Goal: Task Accomplishment & Management: Complete application form

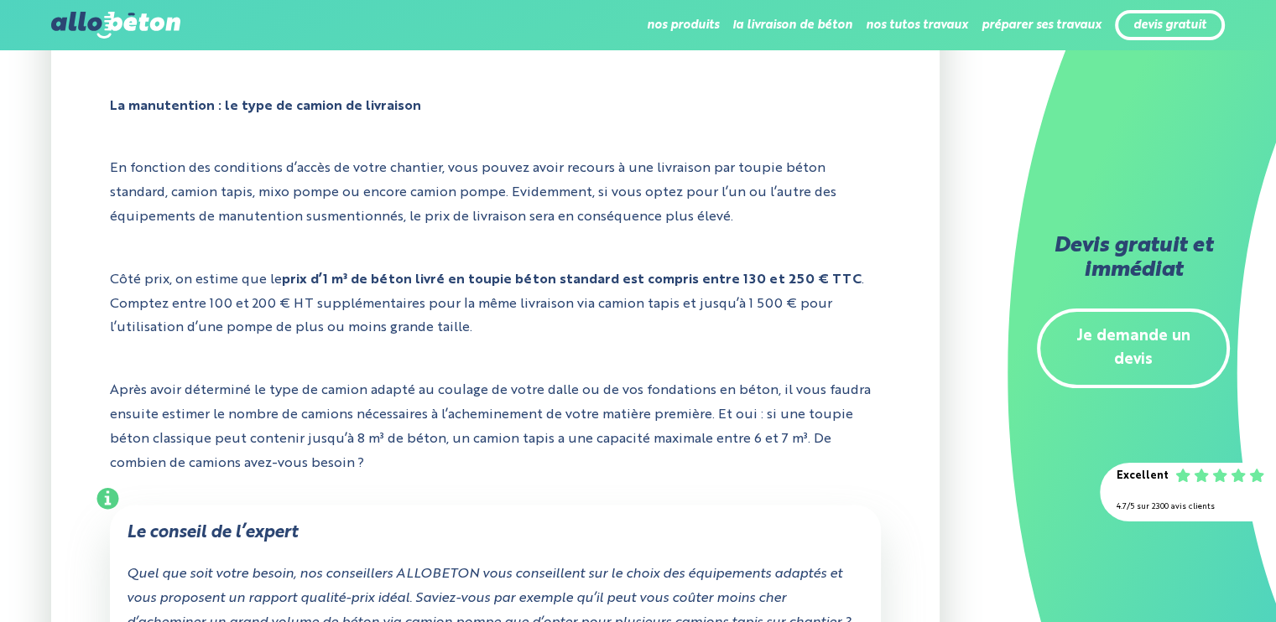
click at [1139, 335] on link "Je demande un devis" at bounding box center [1133, 349] width 193 height 81
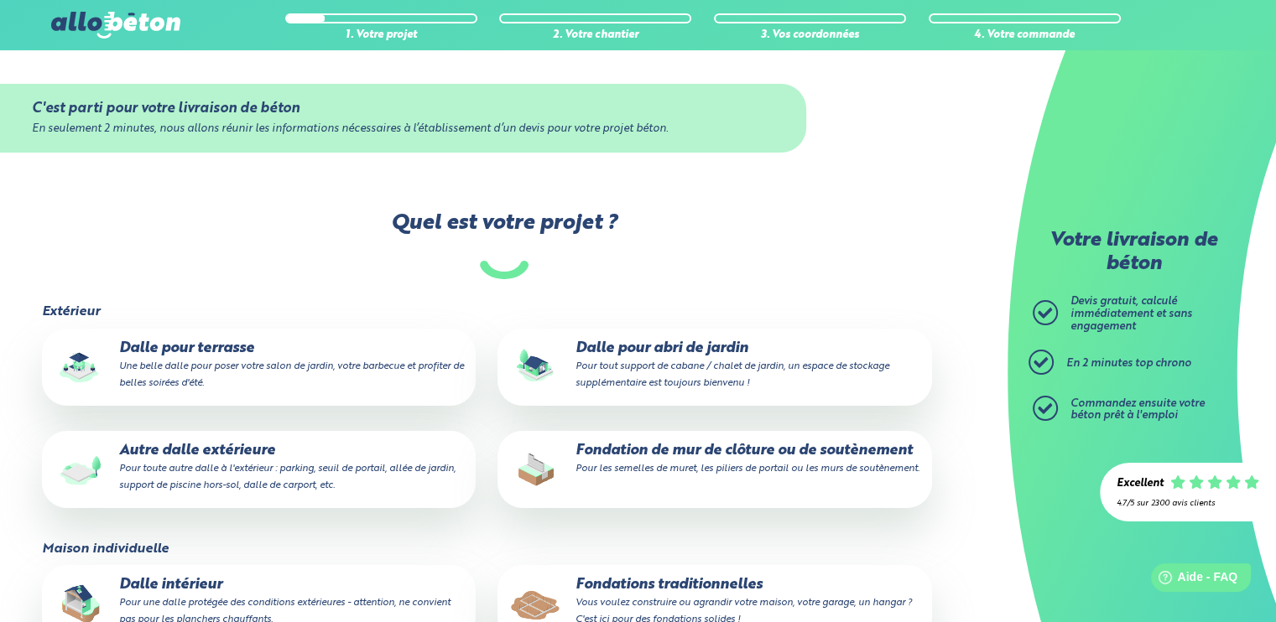
click at [237, 372] on small "Une belle dalle pour poser votre salon de jardin, votre barbecue et profiter de…" at bounding box center [291, 375] width 345 height 27
click at [0, 0] on input "Dalle pour terrasse Une belle dalle pour poser votre salon de jardin, votre bar…" at bounding box center [0, 0] width 0 height 0
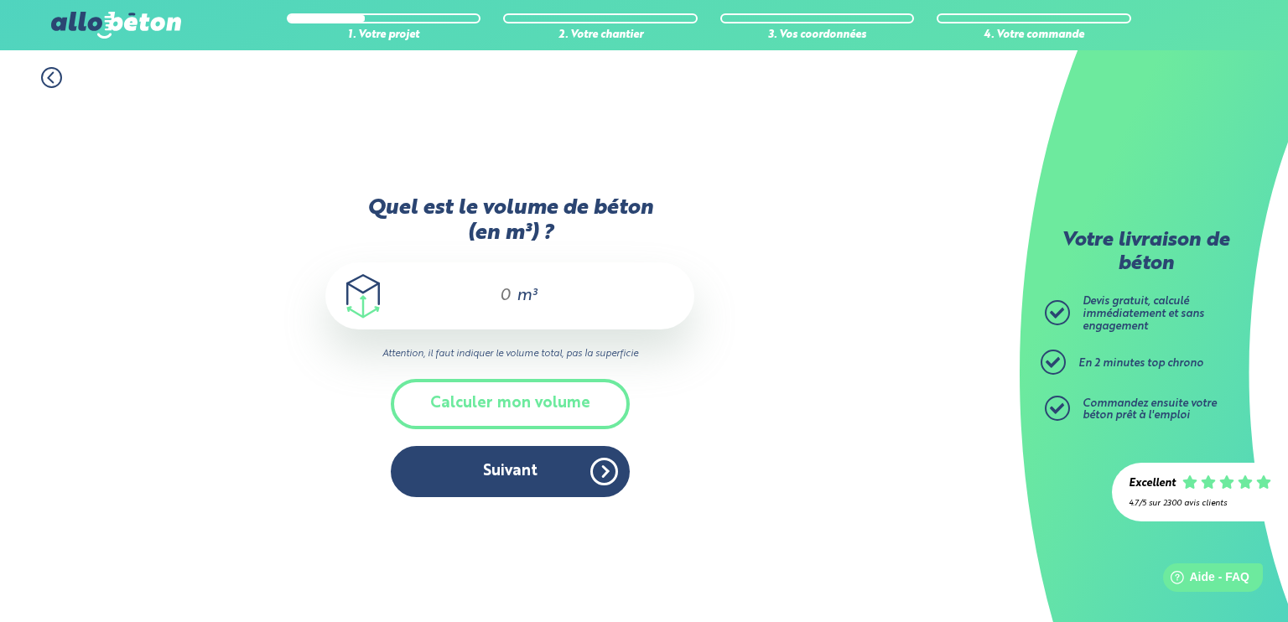
click at [508, 298] on input "Quel est le volume de béton (en m³) ?" at bounding box center [498, 296] width 29 height 20
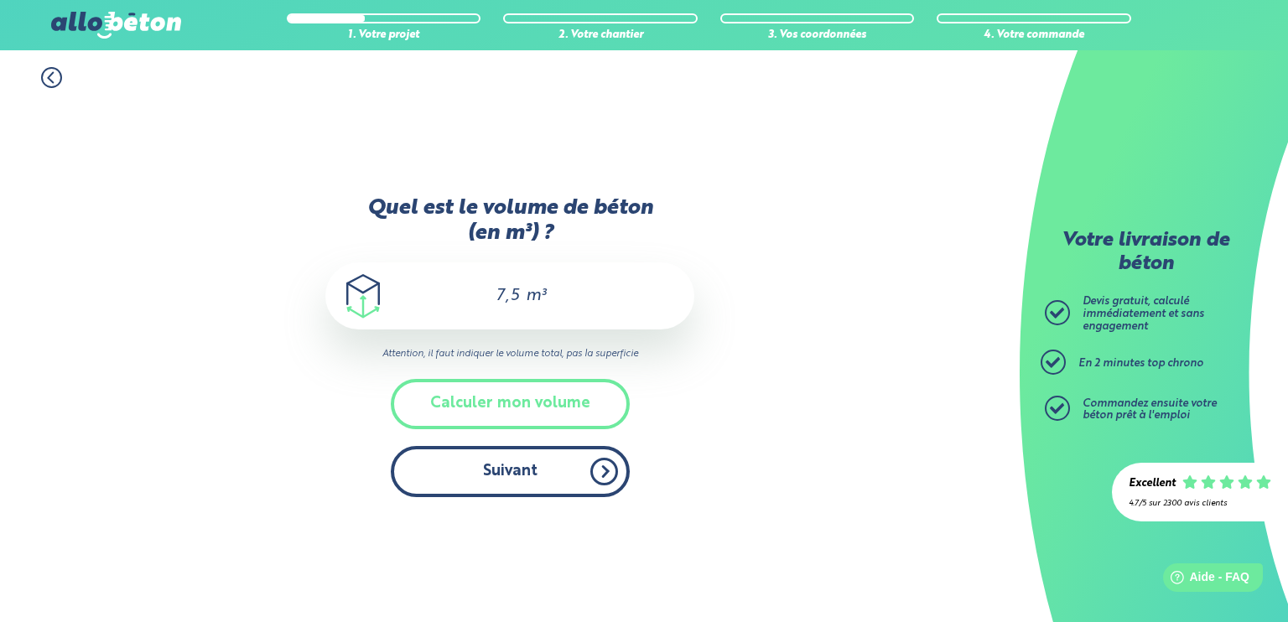
type input "7,5"
click at [577, 471] on button "Suivant" at bounding box center [510, 471] width 239 height 51
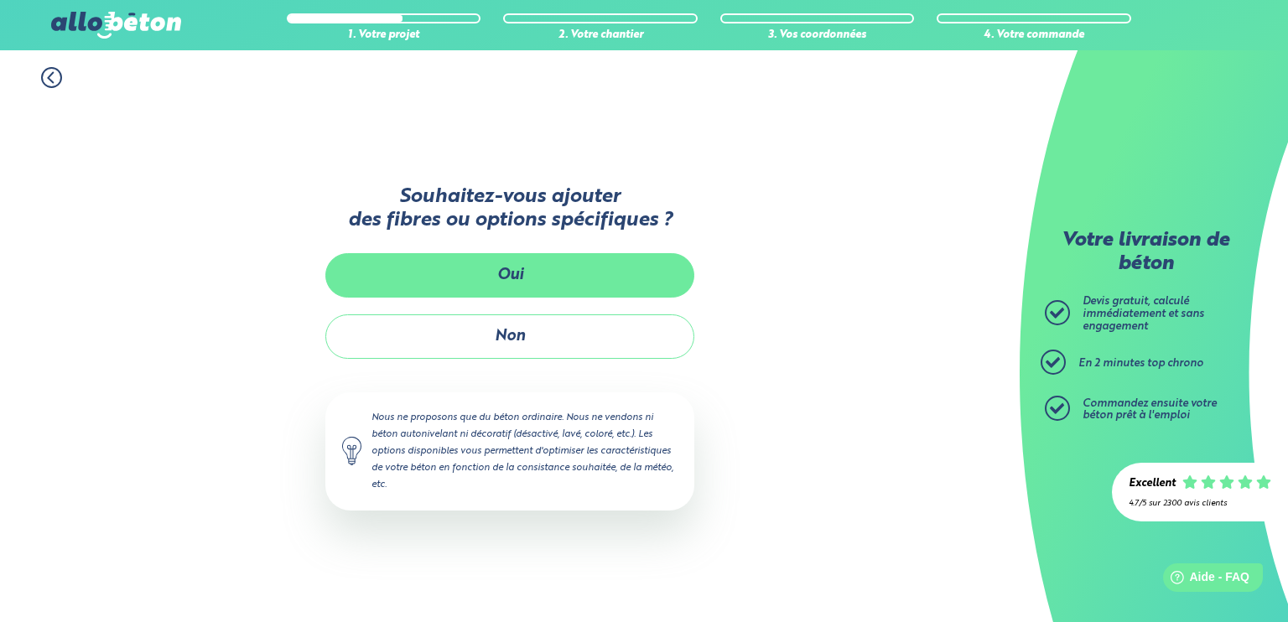
click at [554, 279] on button "Oui" at bounding box center [509, 275] width 369 height 44
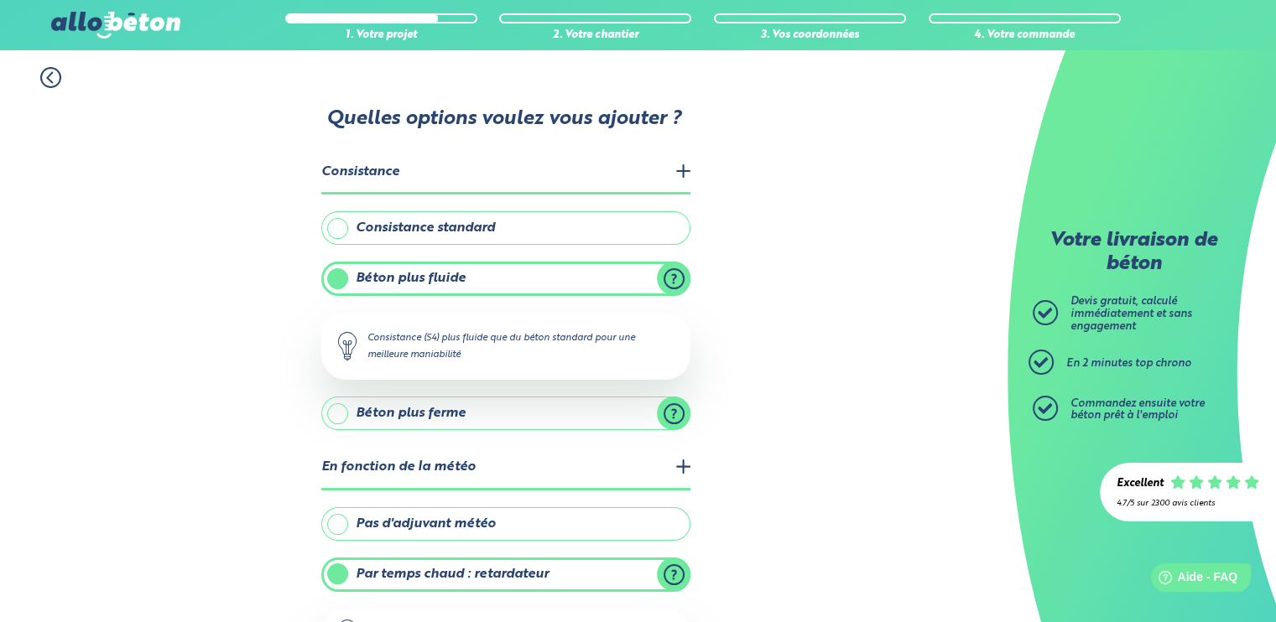
click at [513, 173] on legend "Consistance" at bounding box center [505, 173] width 369 height 43
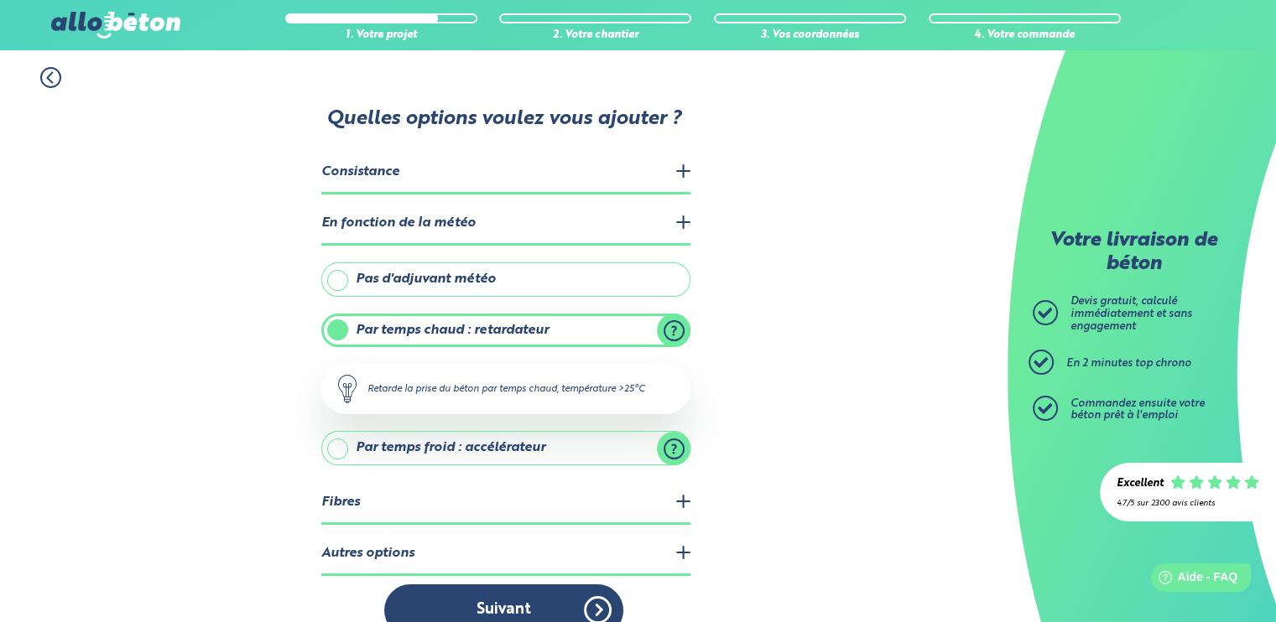
click at [513, 174] on legend "Consistance" at bounding box center [505, 173] width 369 height 43
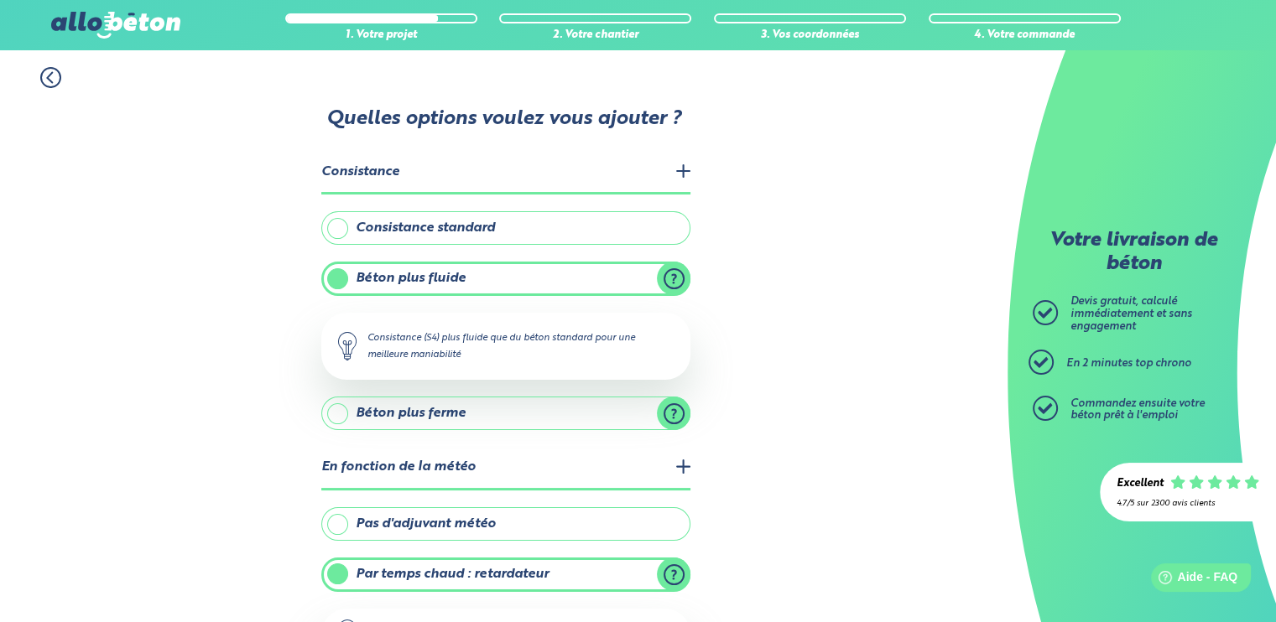
scroll to position [84, 0]
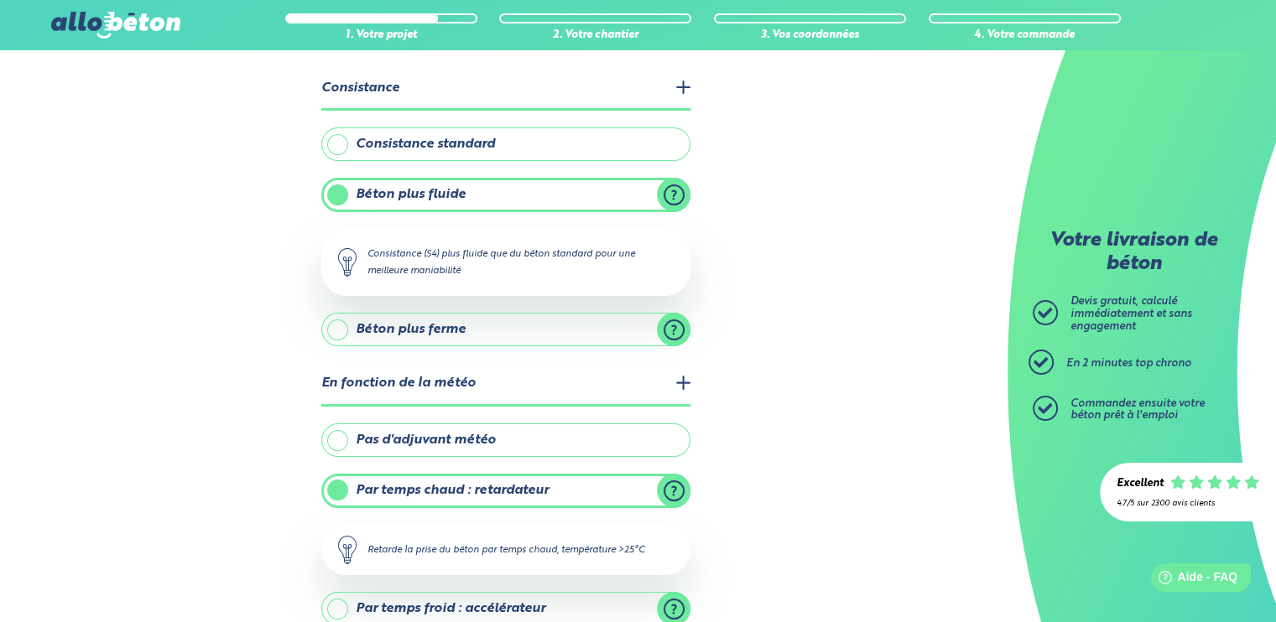
click at [470, 435] on label "Pas d'adjuvant météo" at bounding box center [505, 441] width 369 height 34
click at [0, 0] on input "Pas d'adjuvant météo" at bounding box center [0, 0] width 0 height 0
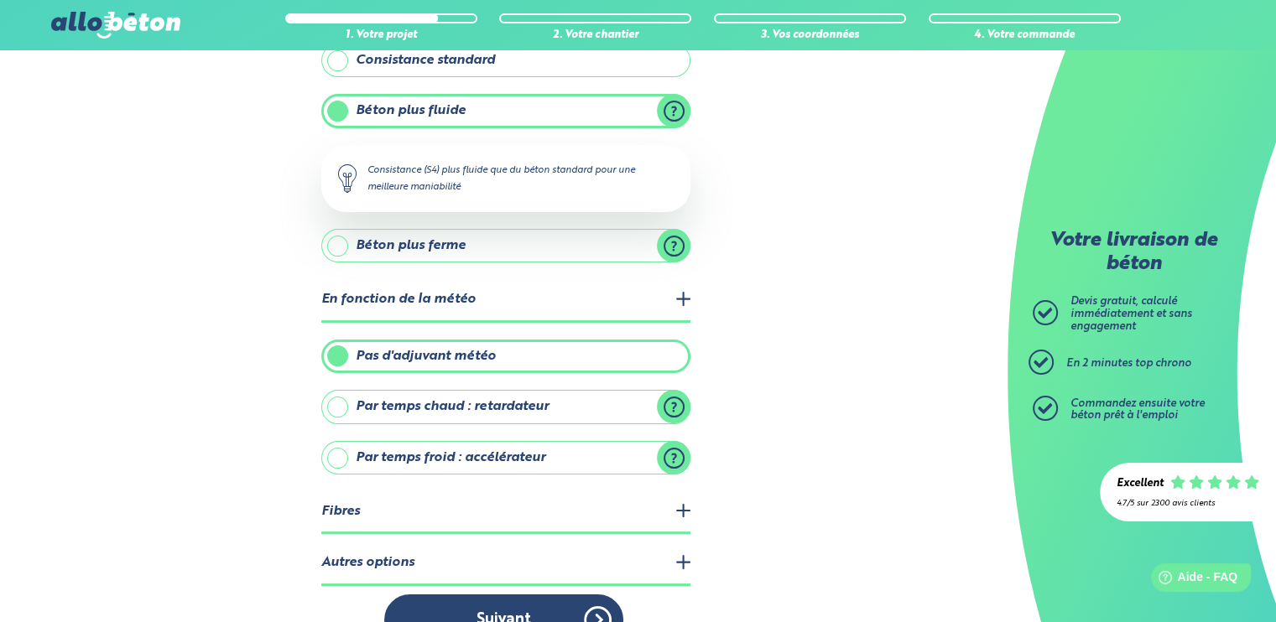
scroll to position [202, 0]
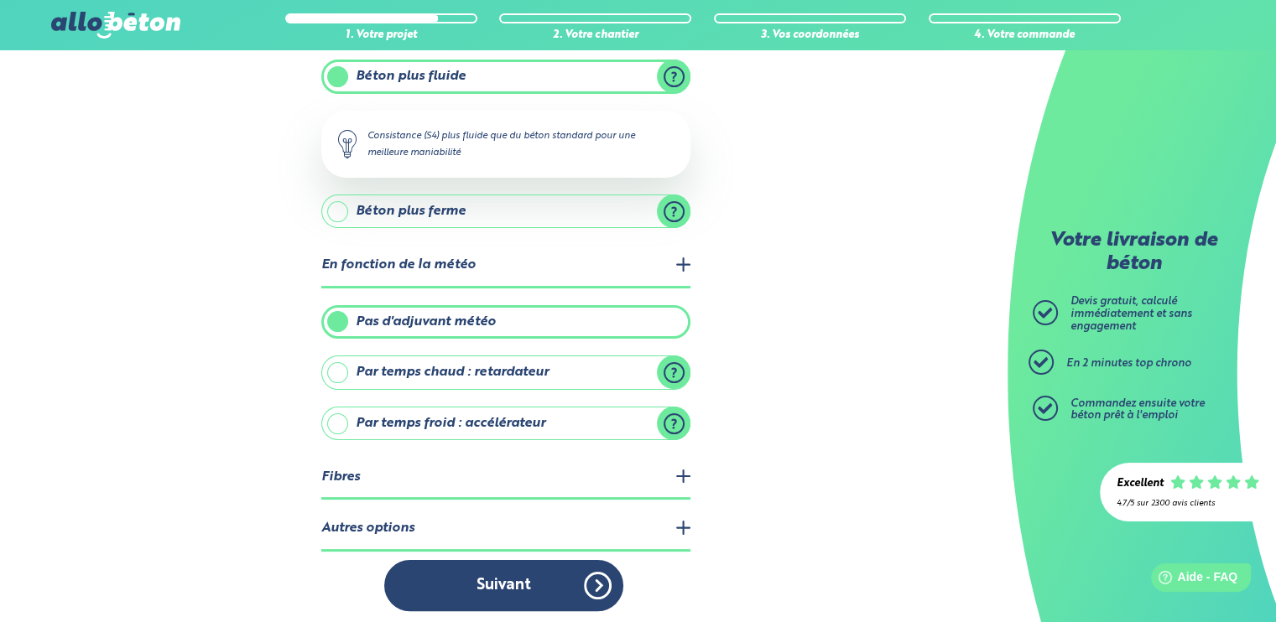
click at [681, 469] on legend "Fibres" at bounding box center [505, 478] width 369 height 43
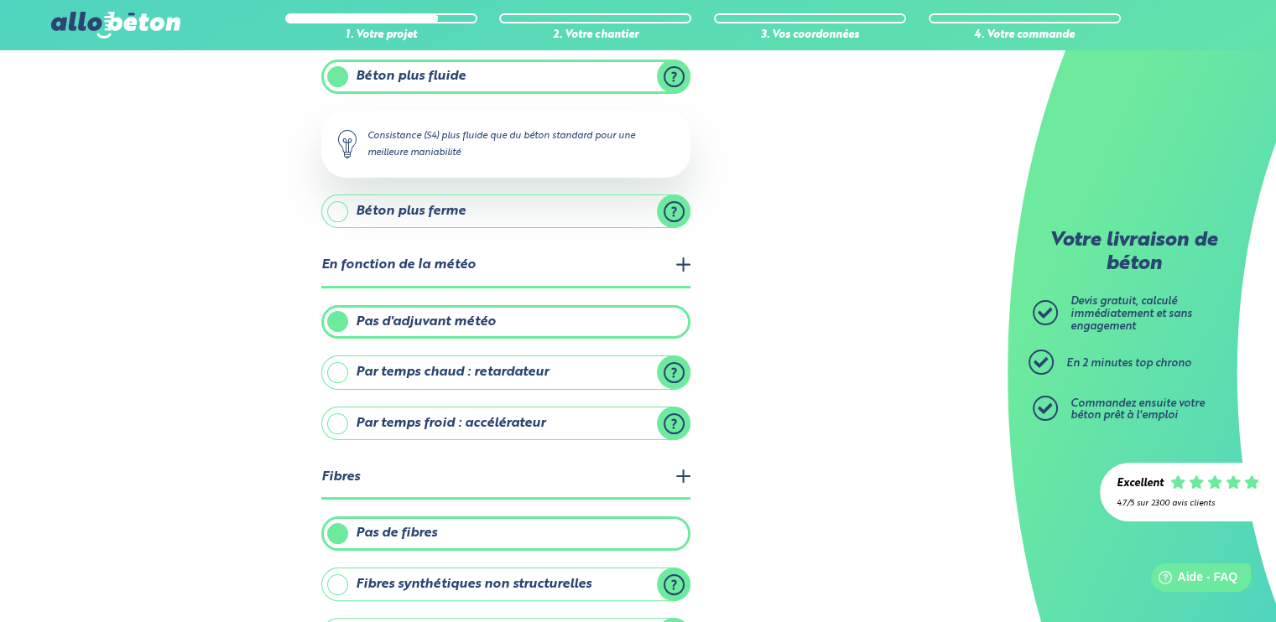
click at [681, 469] on legend "Fibres" at bounding box center [505, 478] width 369 height 43
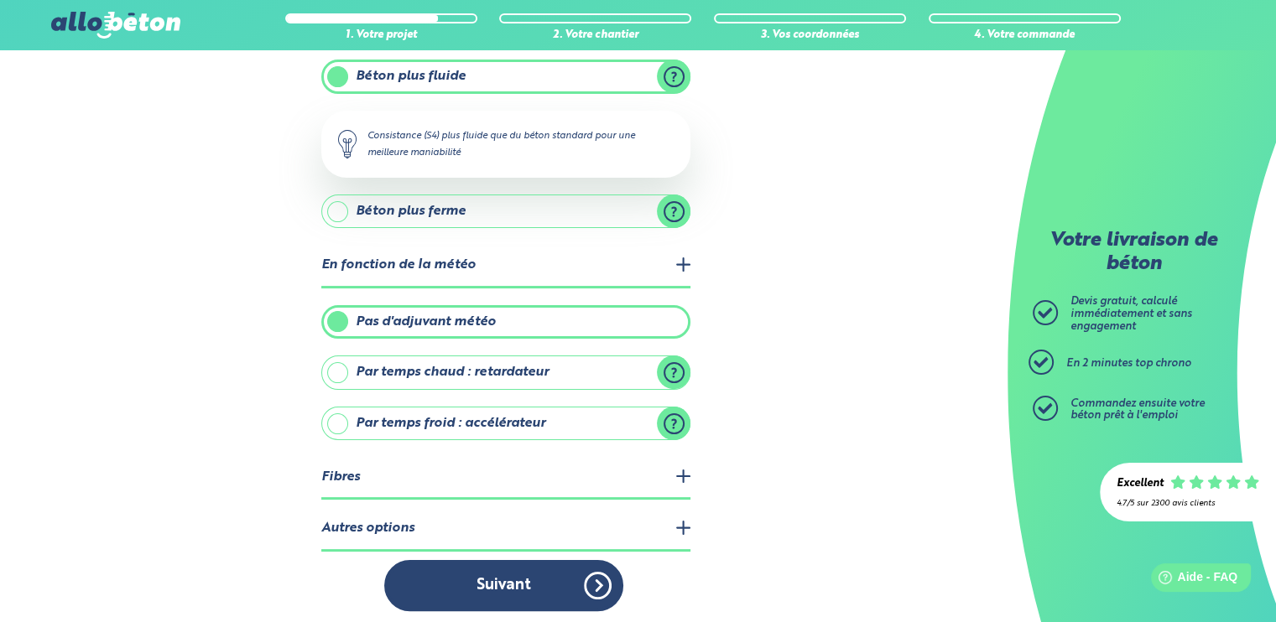
click at [684, 468] on legend "Fibres" at bounding box center [505, 478] width 369 height 43
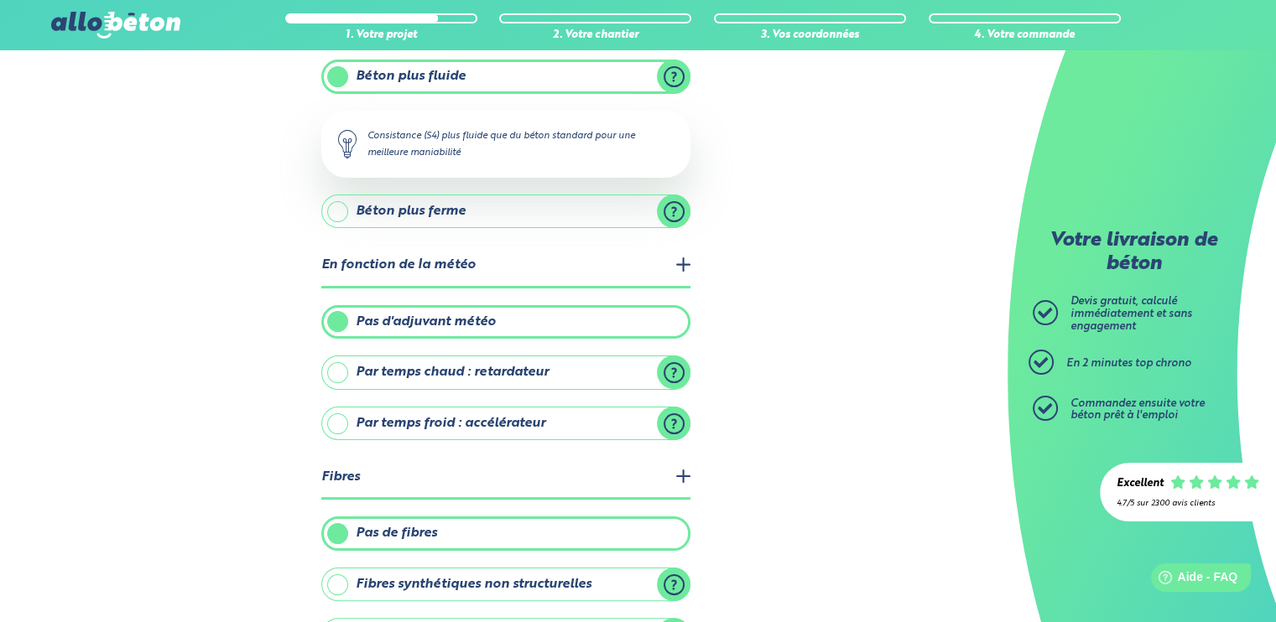
click at [684, 468] on legend "Fibres" at bounding box center [505, 478] width 369 height 43
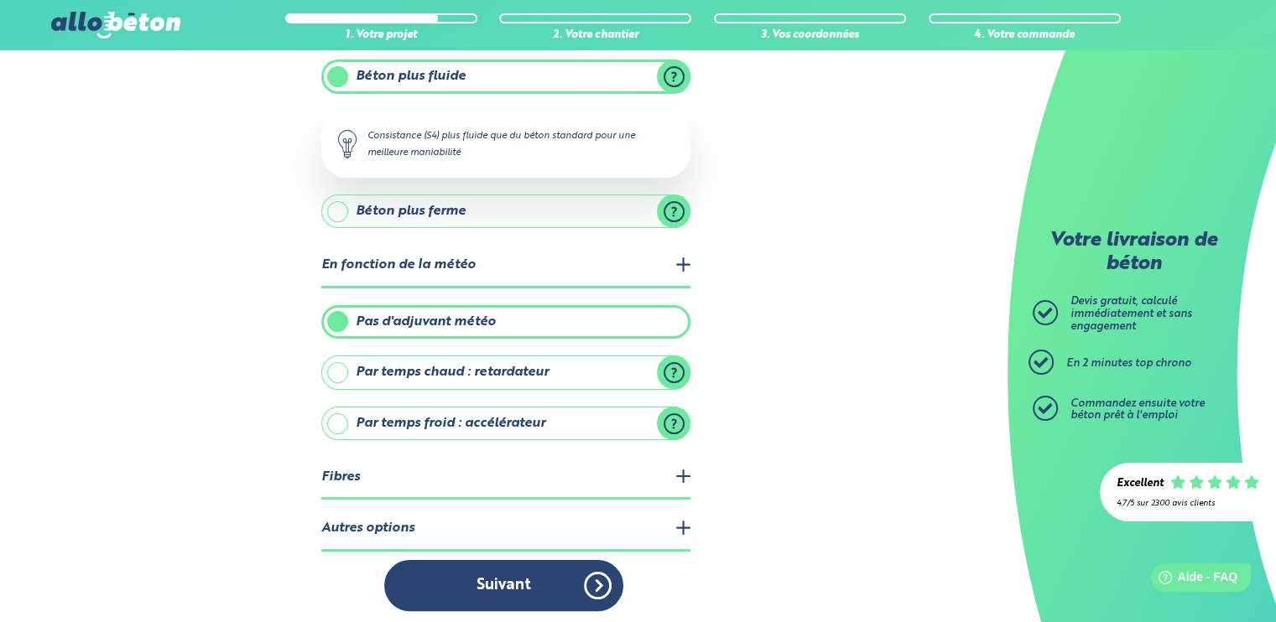
click at [534, 571] on button "Suivant" at bounding box center [503, 585] width 239 height 51
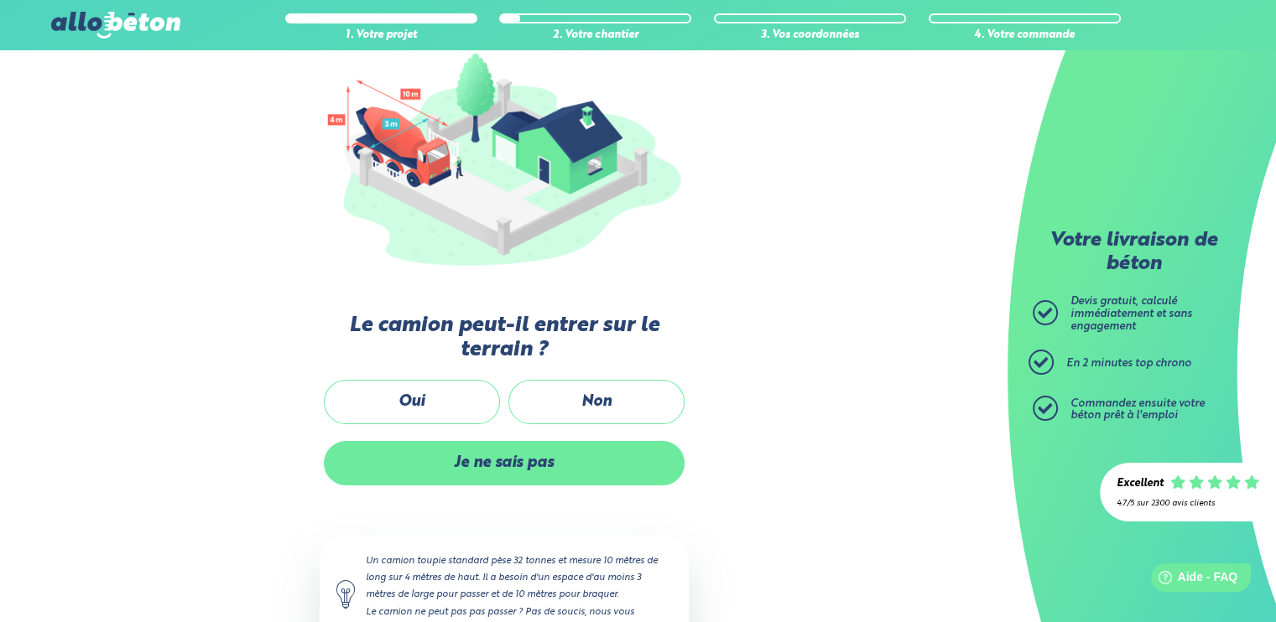
click at [509, 459] on label "Je ne sais pas" at bounding box center [504, 463] width 361 height 44
click at [0, 0] on input "Je ne sais pas" at bounding box center [0, 0] width 0 height 0
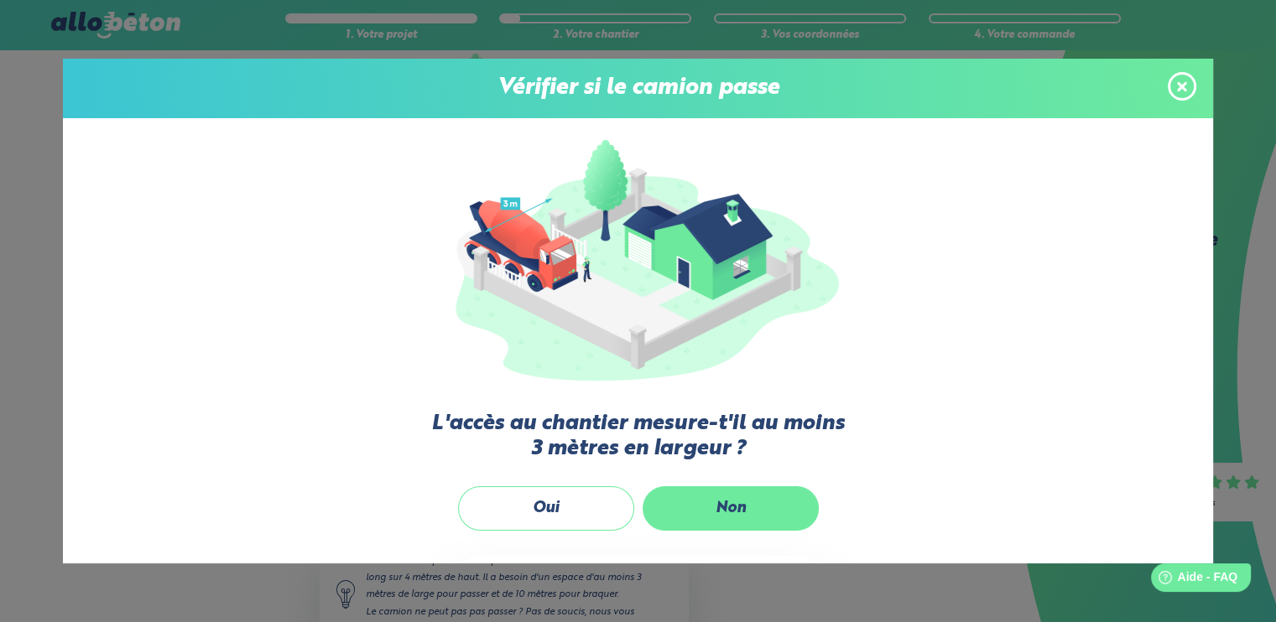
click at [729, 513] on label "Non" at bounding box center [731, 509] width 176 height 44
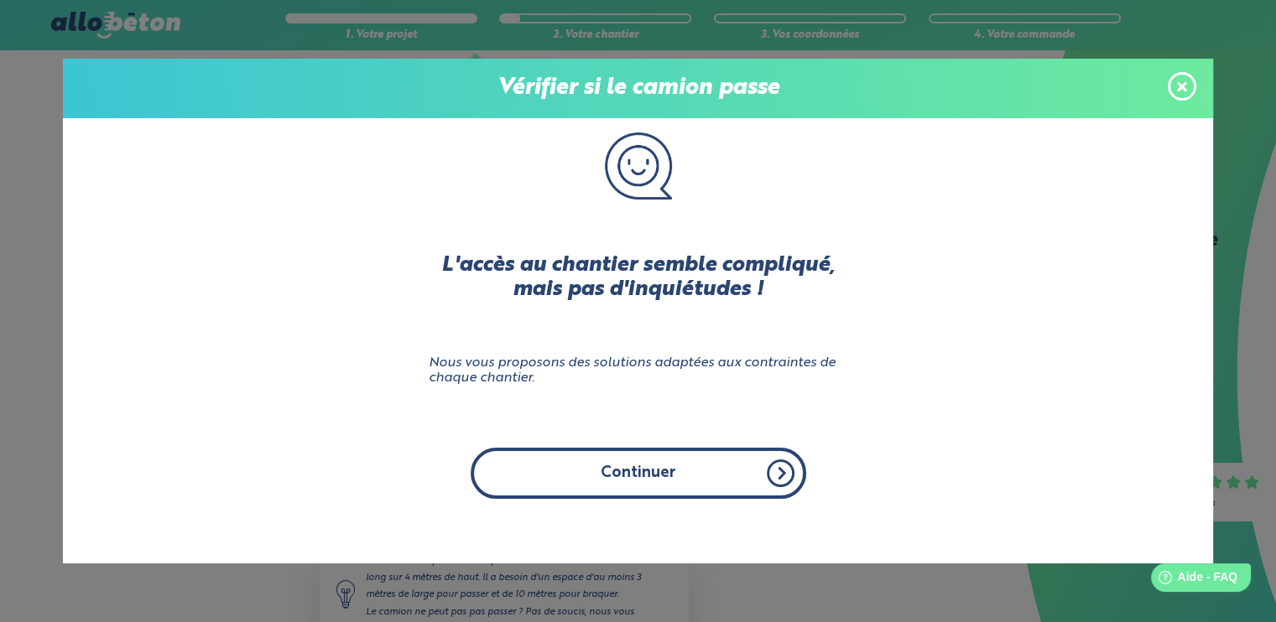
click at [718, 475] on button "Continuer" at bounding box center [639, 473] width 336 height 51
click input "Non" at bounding box center [0, 0] width 0 height 0
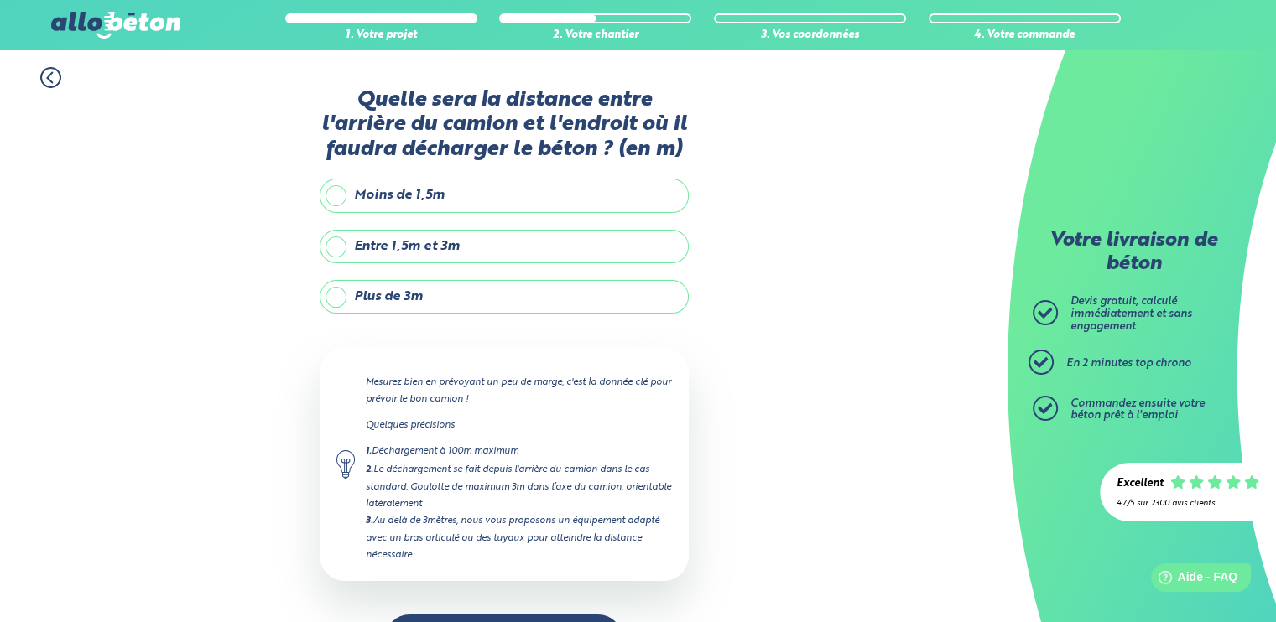
click at [440, 298] on label "Plus de 3m" at bounding box center [504, 297] width 369 height 34
click at [0, 0] on input "Plus de 3m" at bounding box center [0, 0] width 0 height 0
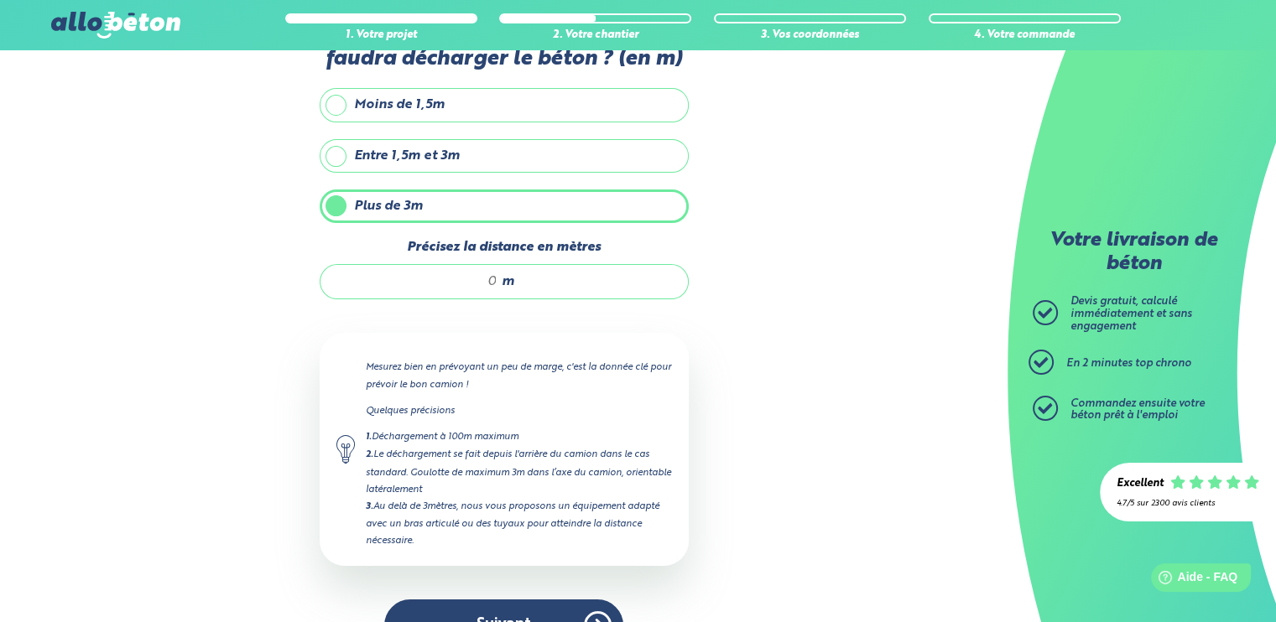
scroll to position [131, 0]
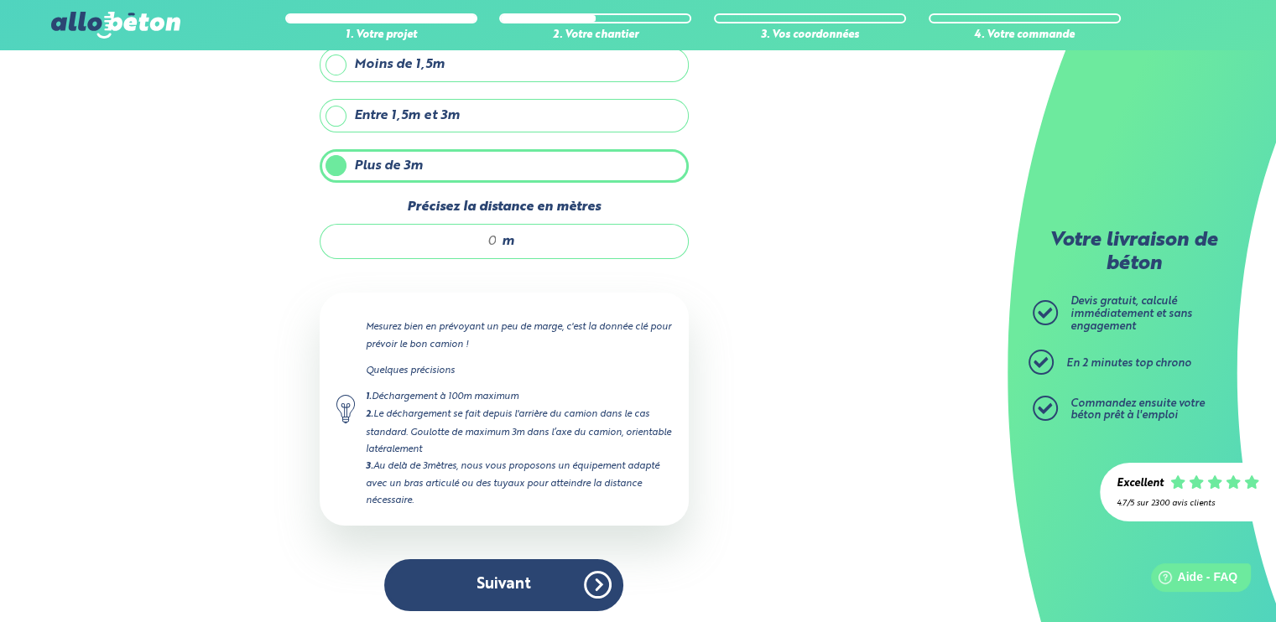
click at [499, 244] on div "m" at bounding box center [504, 241] width 369 height 35
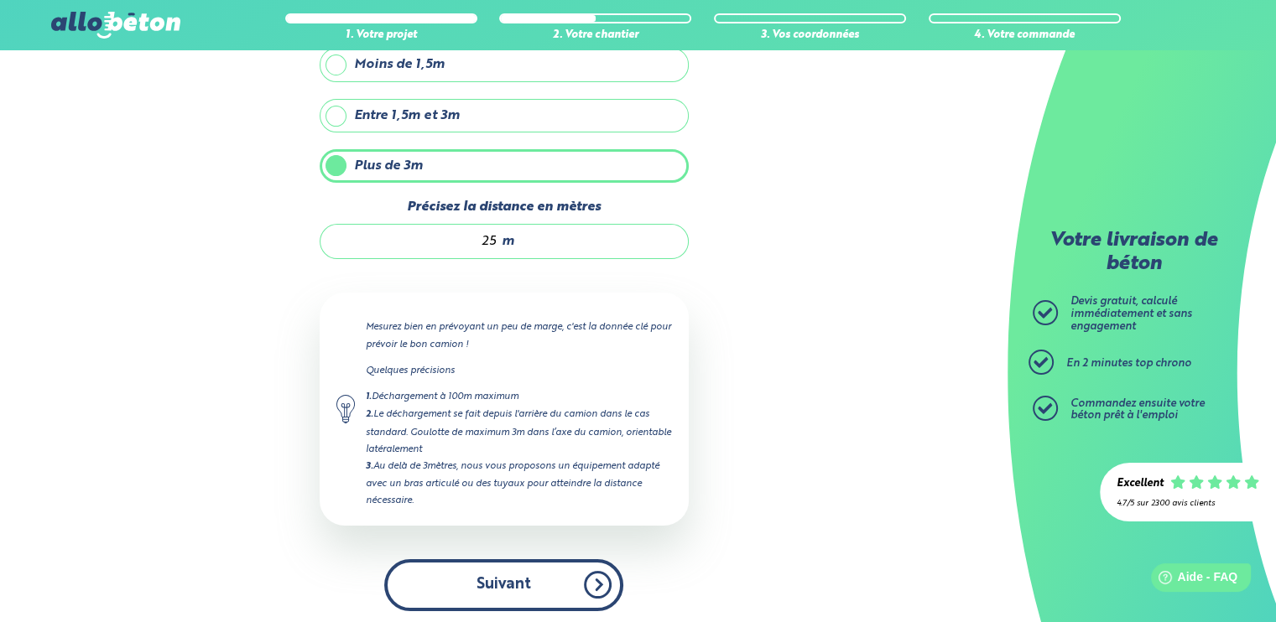
type input "25"
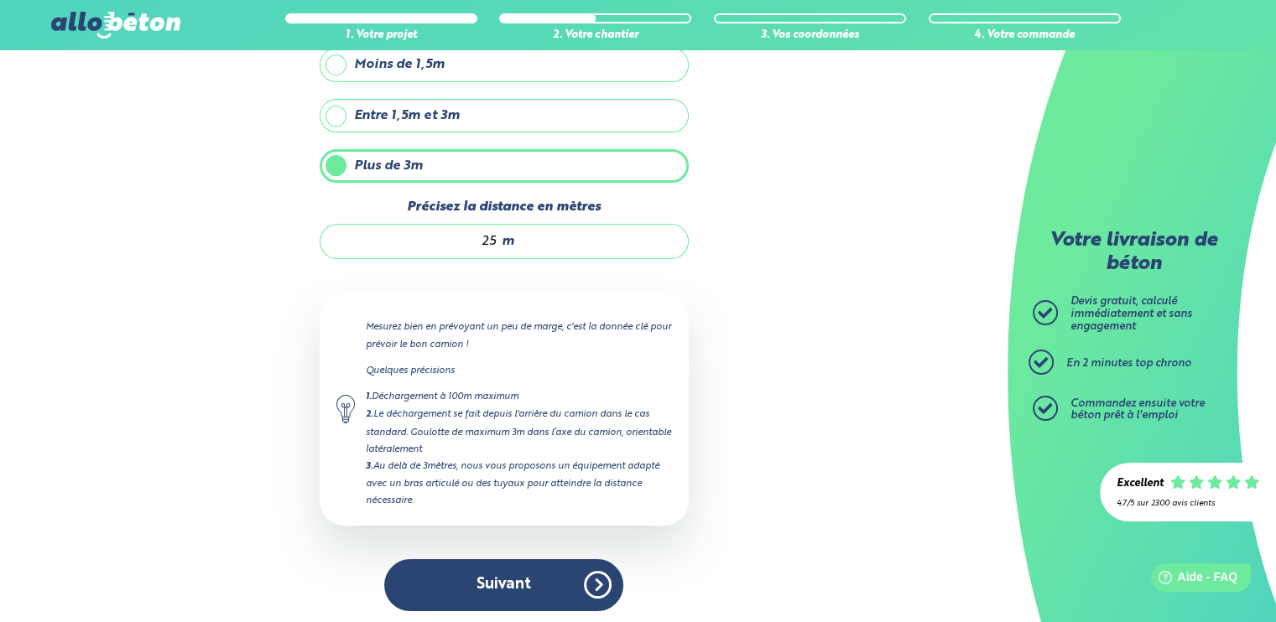
click at [517, 580] on button "Suivant" at bounding box center [503, 585] width 239 height 51
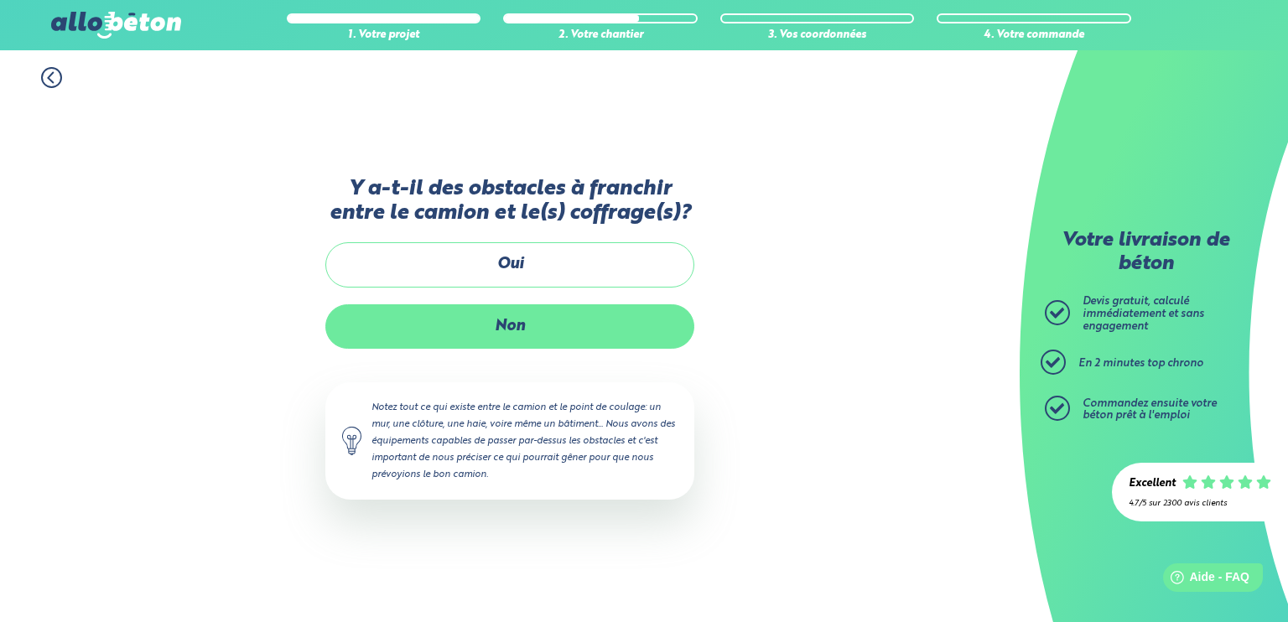
click at [550, 319] on label "Non" at bounding box center [509, 327] width 369 height 44
click at [0, 0] on input "Non" at bounding box center [0, 0] width 0 height 0
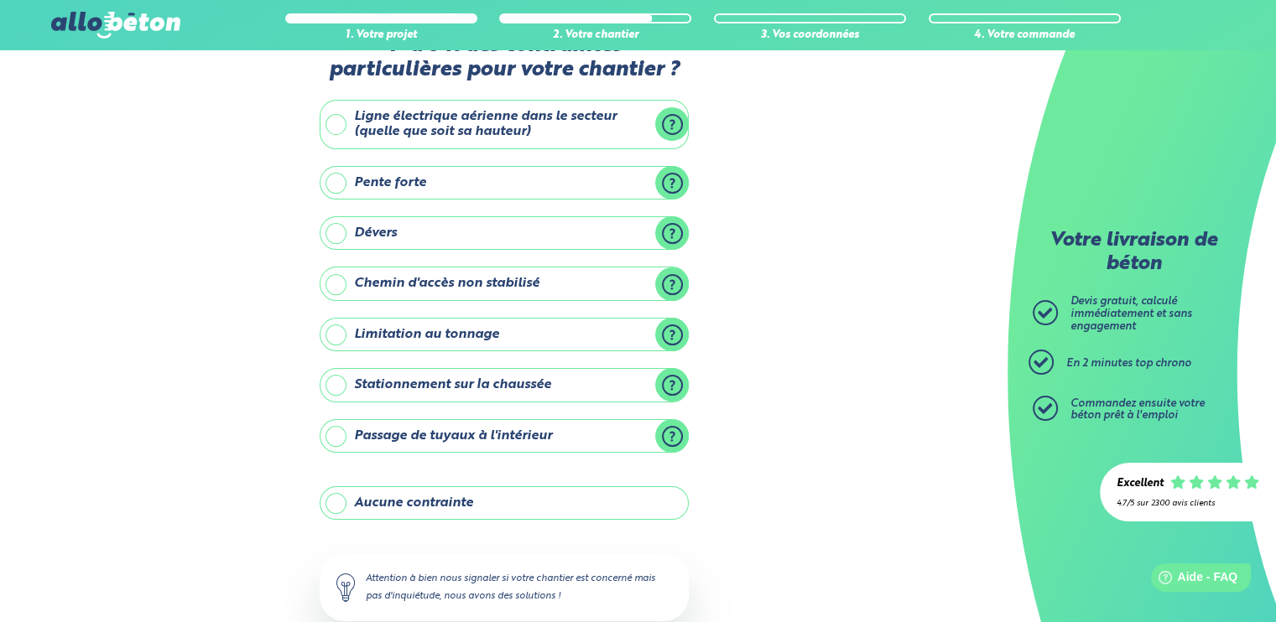
scroll to position [84, 0]
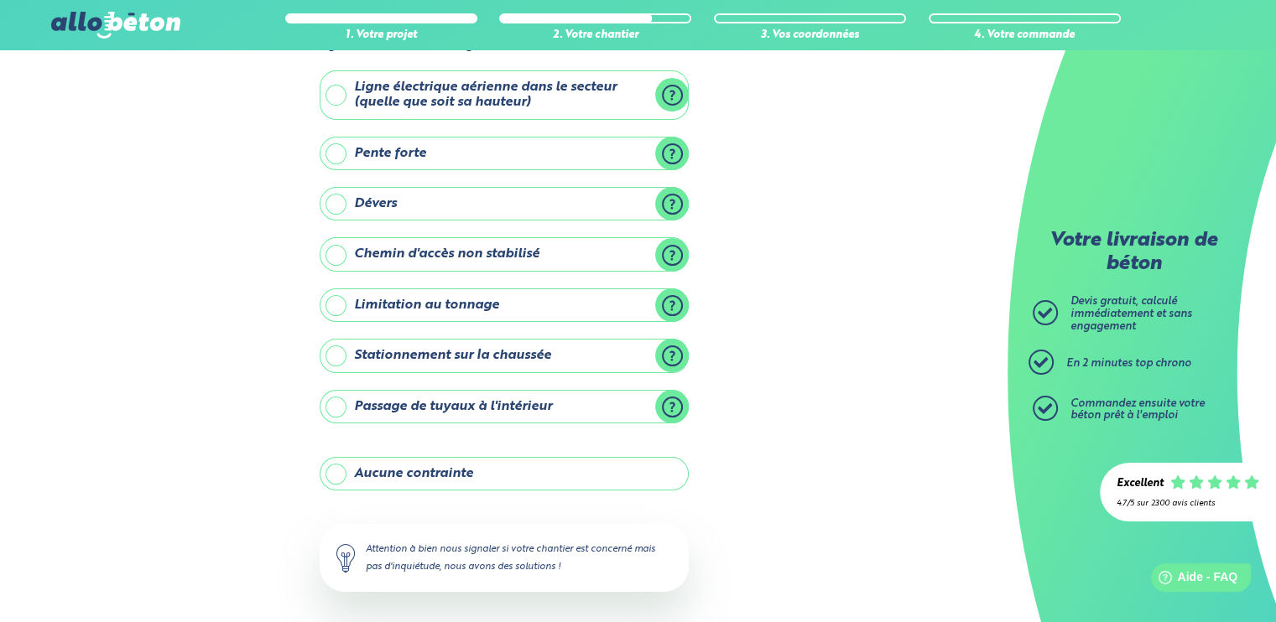
click at [545, 476] on label "Aucune contrainte" at bounding box center [504, 474] width 369 height 34
click at [0, 0] on input "Aucune contrainte" at bounding box center [0, 0] width 0 height 0
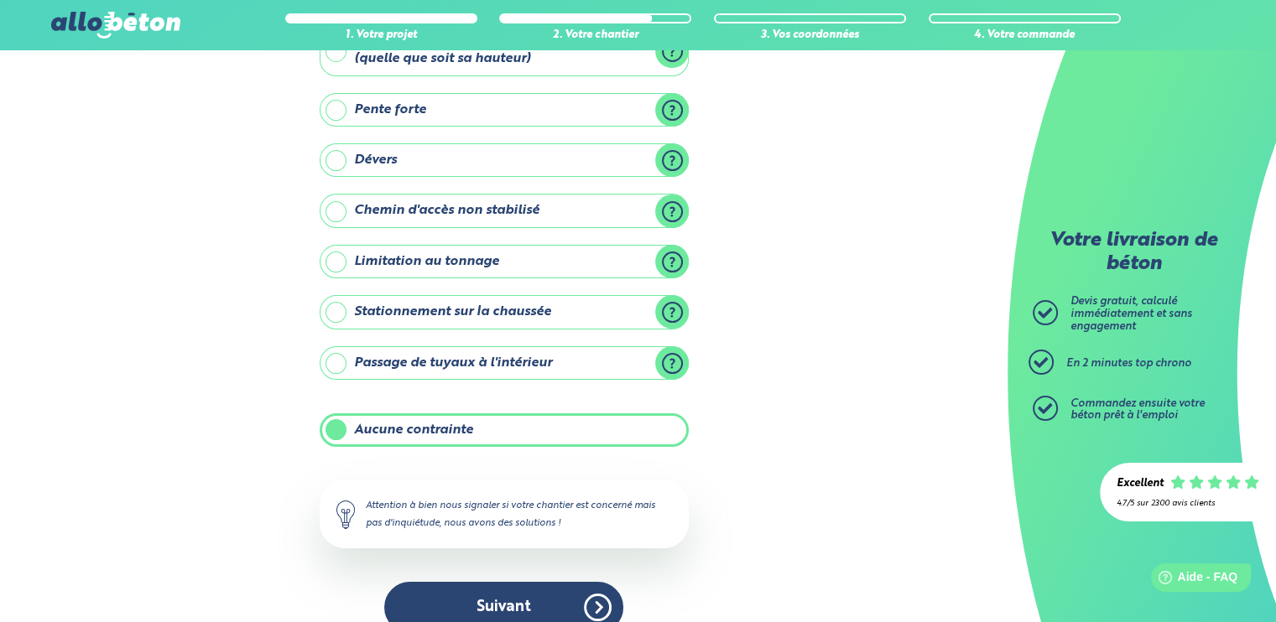
scroll to position [151, 0]
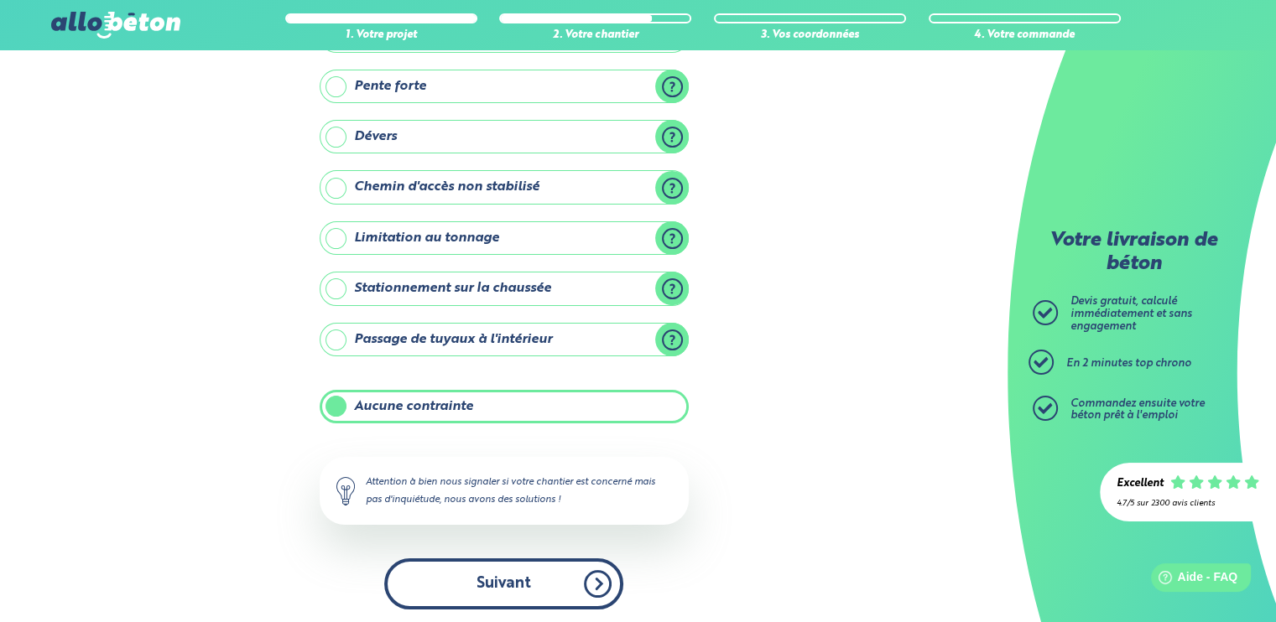
click at [528, 586] on button "Suivant" at bounding box center [503, 584] width 239 height 51
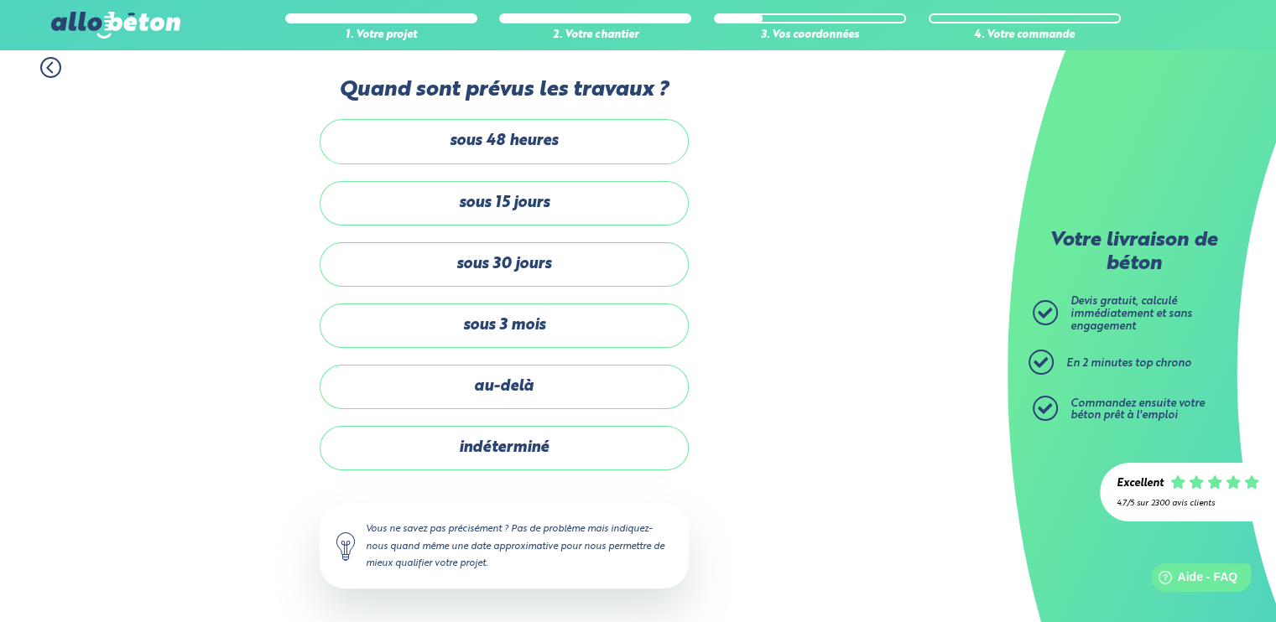
scroll to position [7, 0]
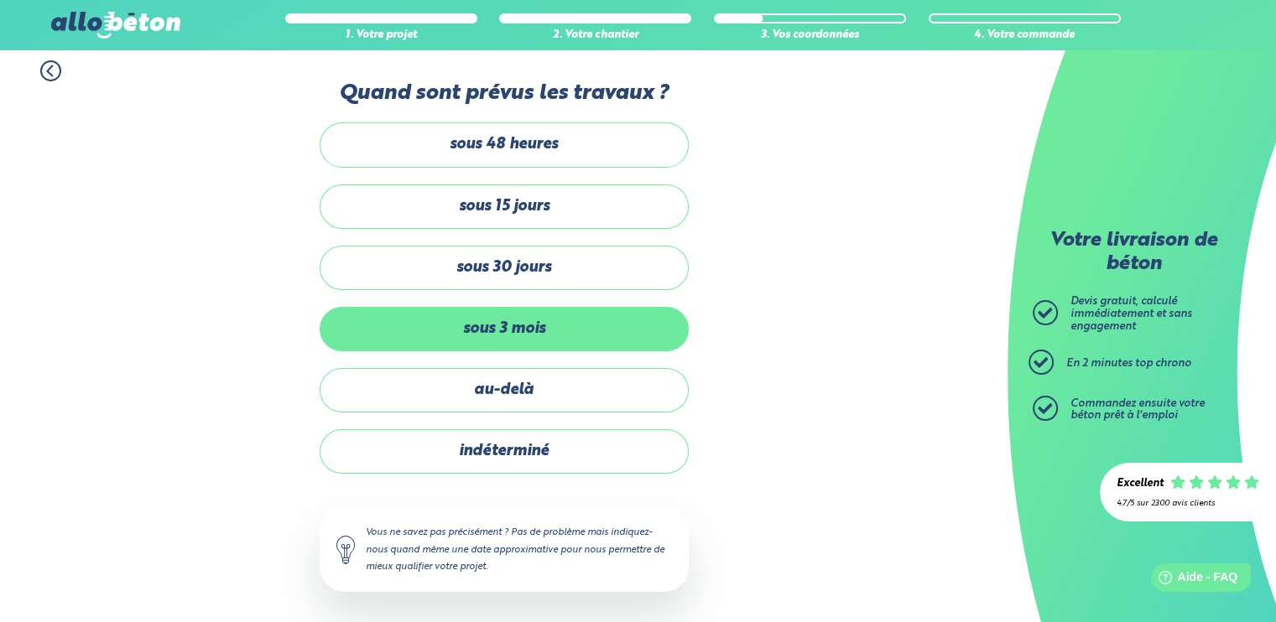
click at [534, 327] on label "sous 3 mois" at bounding box center [504, 329] width 369 height 44
click at [0, 0] on input "sous 3 mois" at bounding box center [0, 0] width 0 height 0
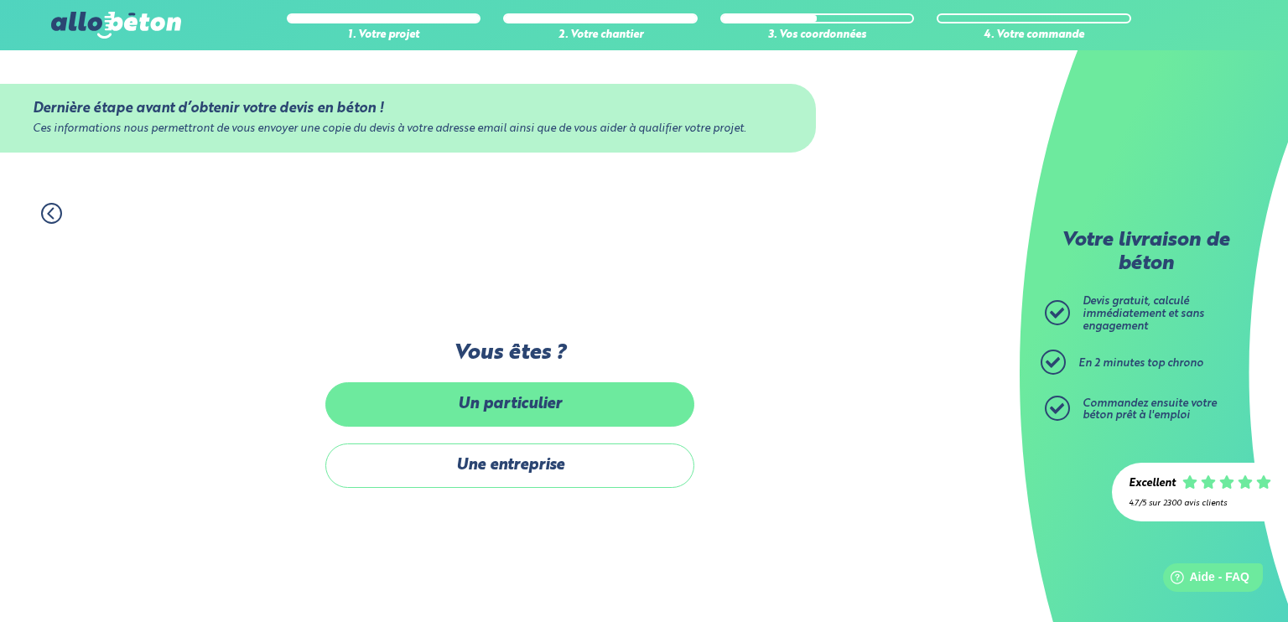
click at [589, 404] on label "Un particulier" at bounding box center [509, 405] width 369 height 44
click at [0, 0] on input "Un particulier" at bounding box center [0, 0] width 0 height 0
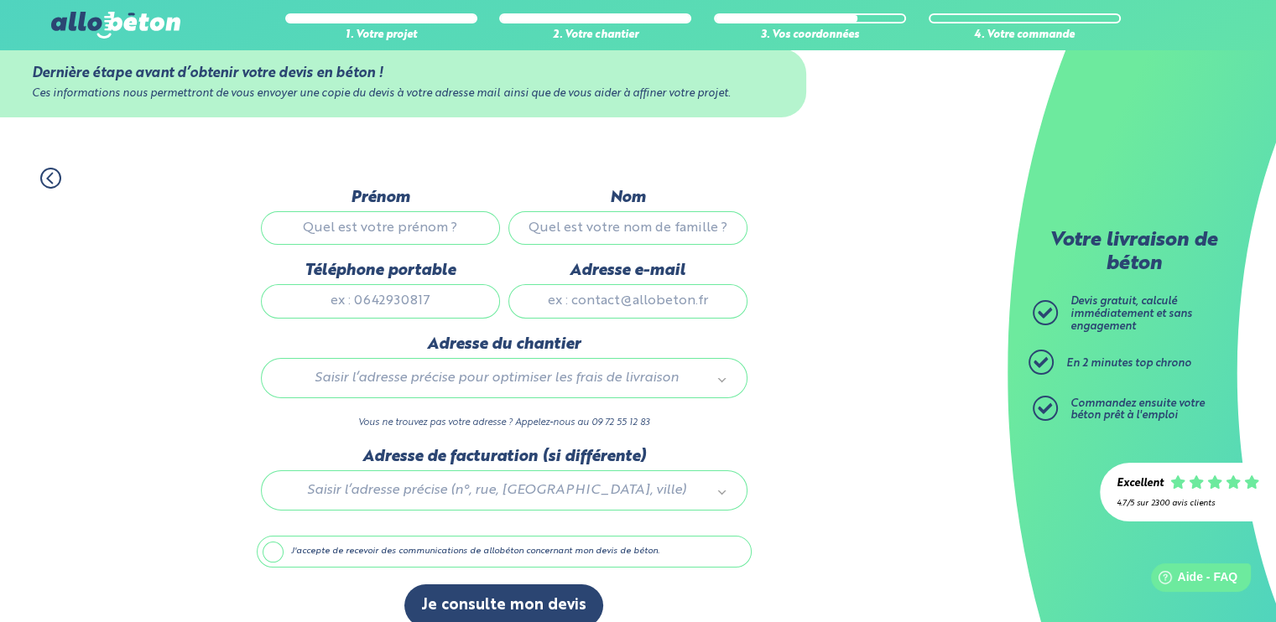
scroll to position [55, 0]
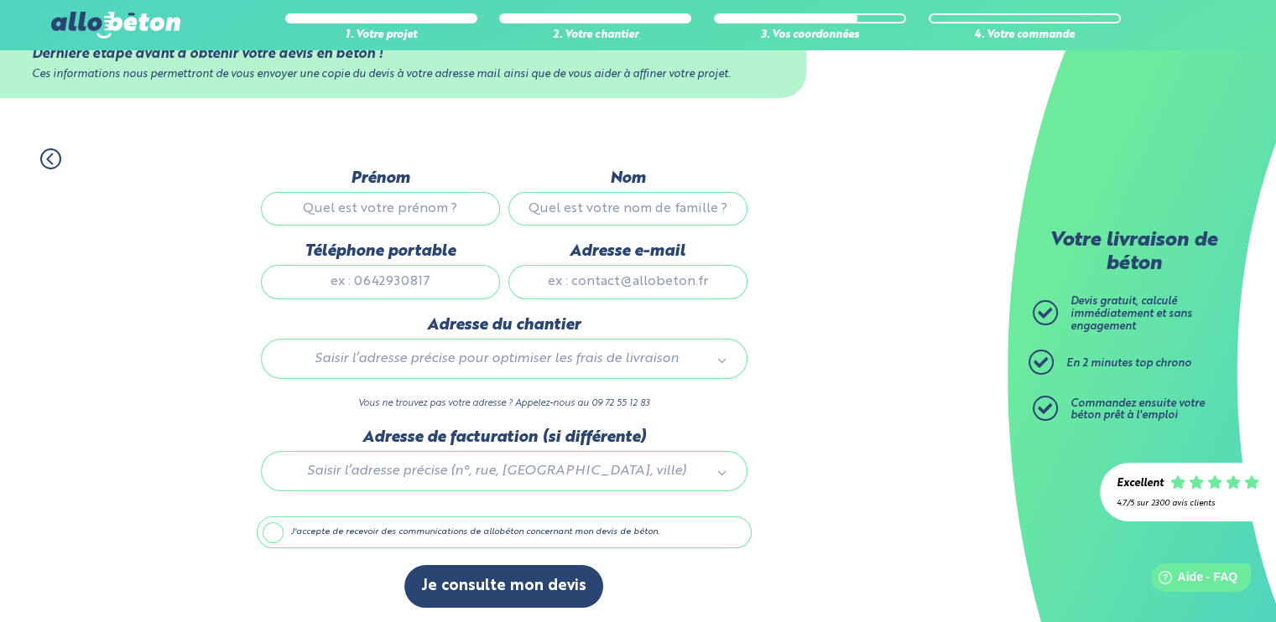
click at [389, 208] on input "Prénom" at bounding box center [380, 209] width 239 height 34
type input "[PERSON_NAME]"
type input "DEGONDE"
type input "0608544019"
type input "[EMAIL_ADDRESS][DOMAIN_NAME]"
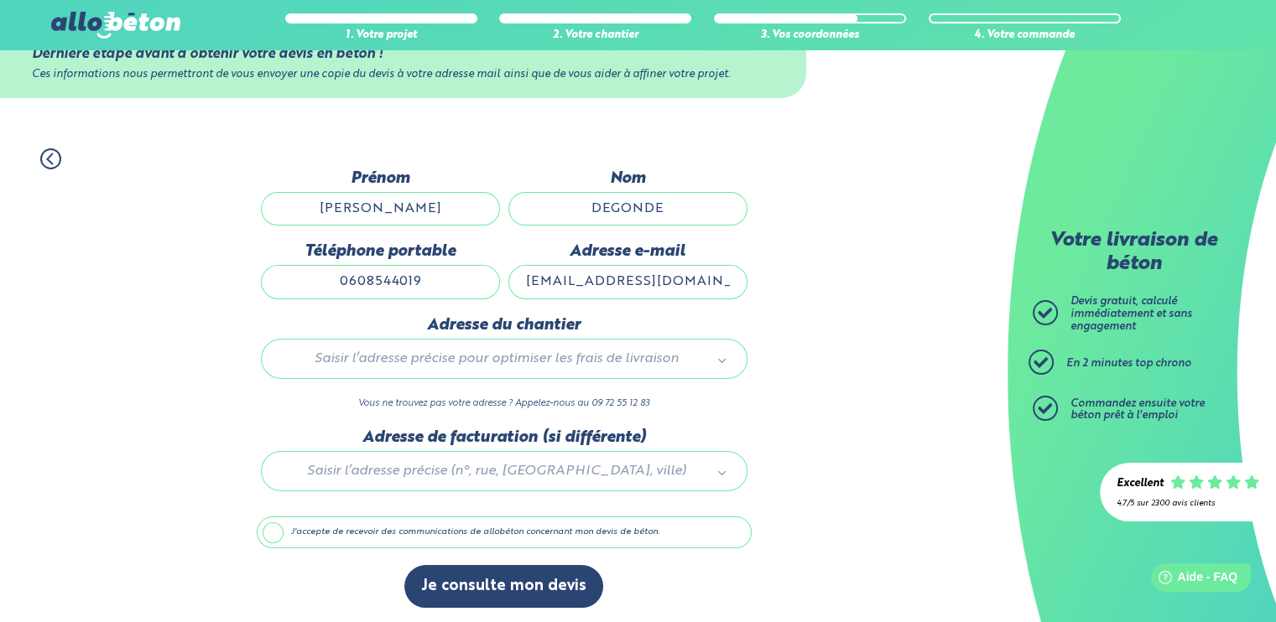
type input "[STREET_ADDRESS]"
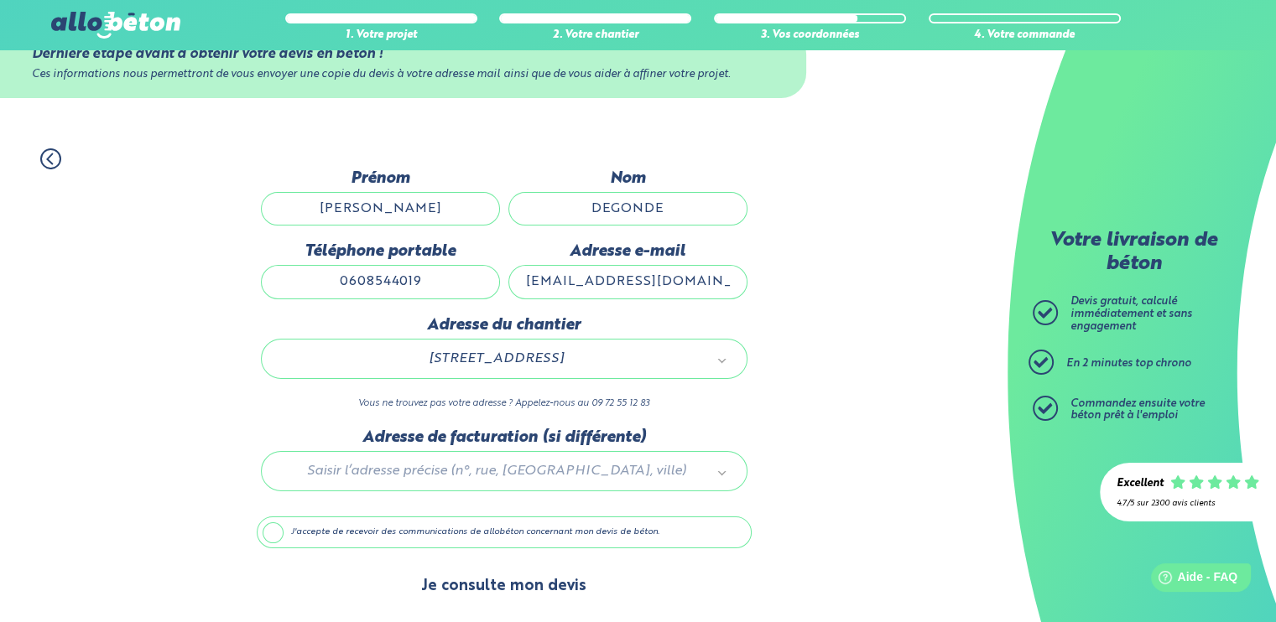
click at [537, 583] on button "Je consulte mon devis" at bounding box center [503, 586] width 199 height 43
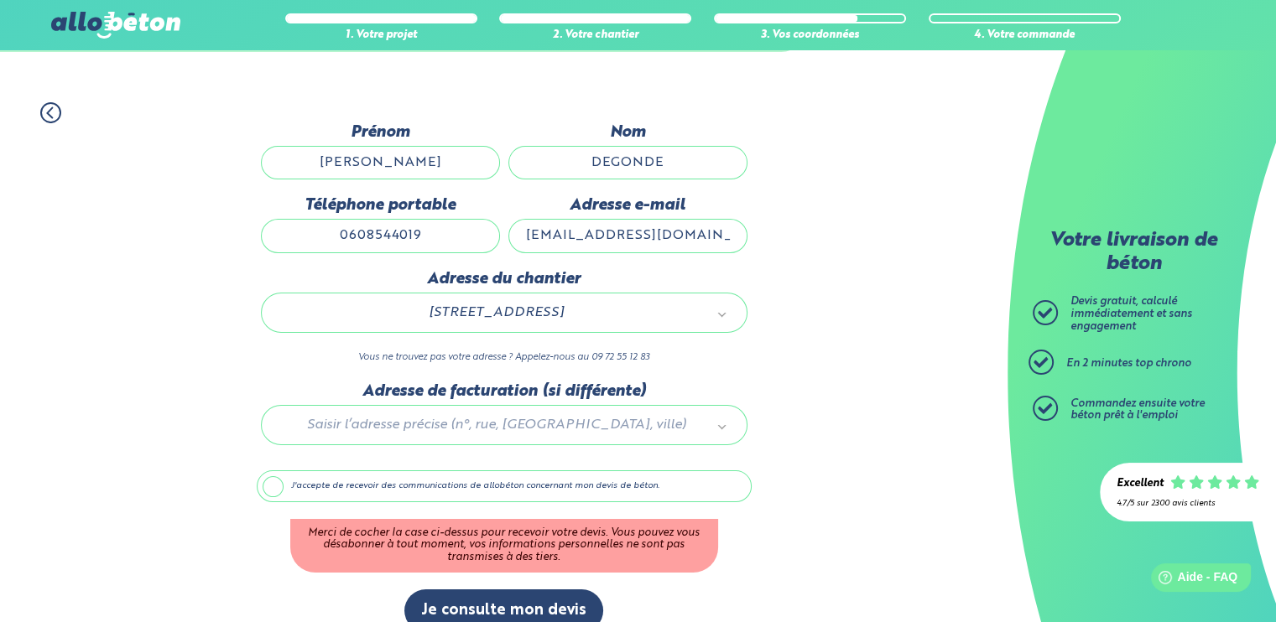
scroll to position [125, 0]
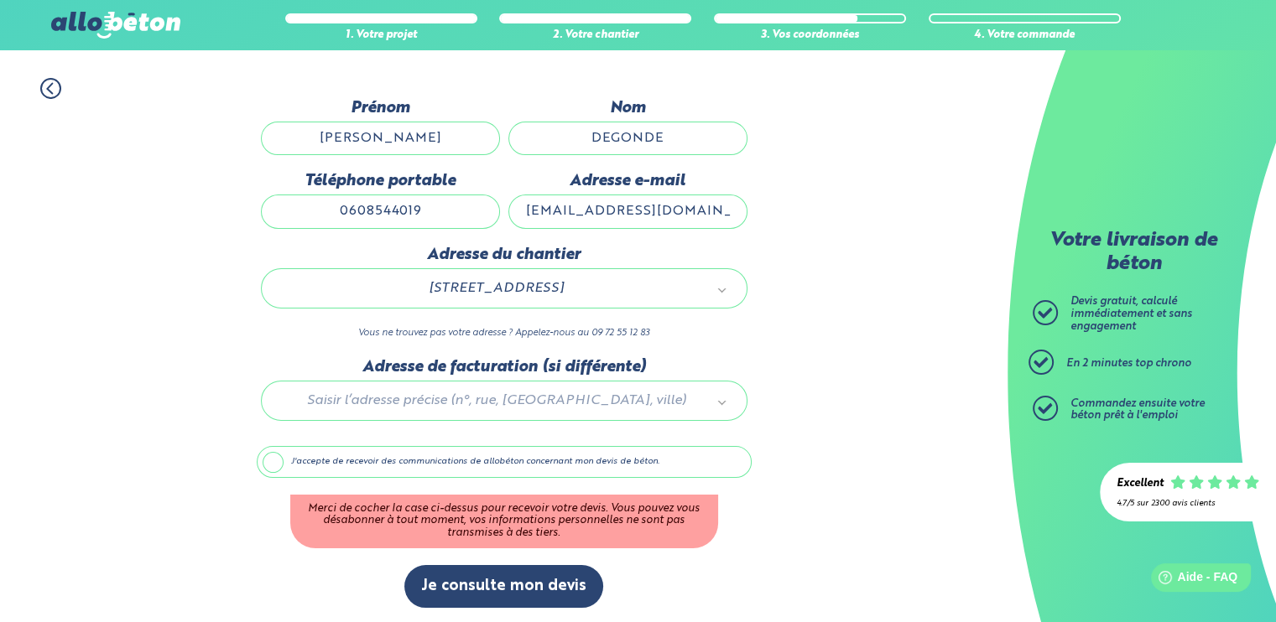
click at [272, 457] on label "J'accepte de recevoir des communications de allobéton concernant mon devis de b…" at bounding box center [504, 462] width 495 height 32
click at [0, 0] on input "J'accepte de recevoir des communications de allobéton concernant mon devis de b…" at bounding box center [0, 0] width 0 height 0
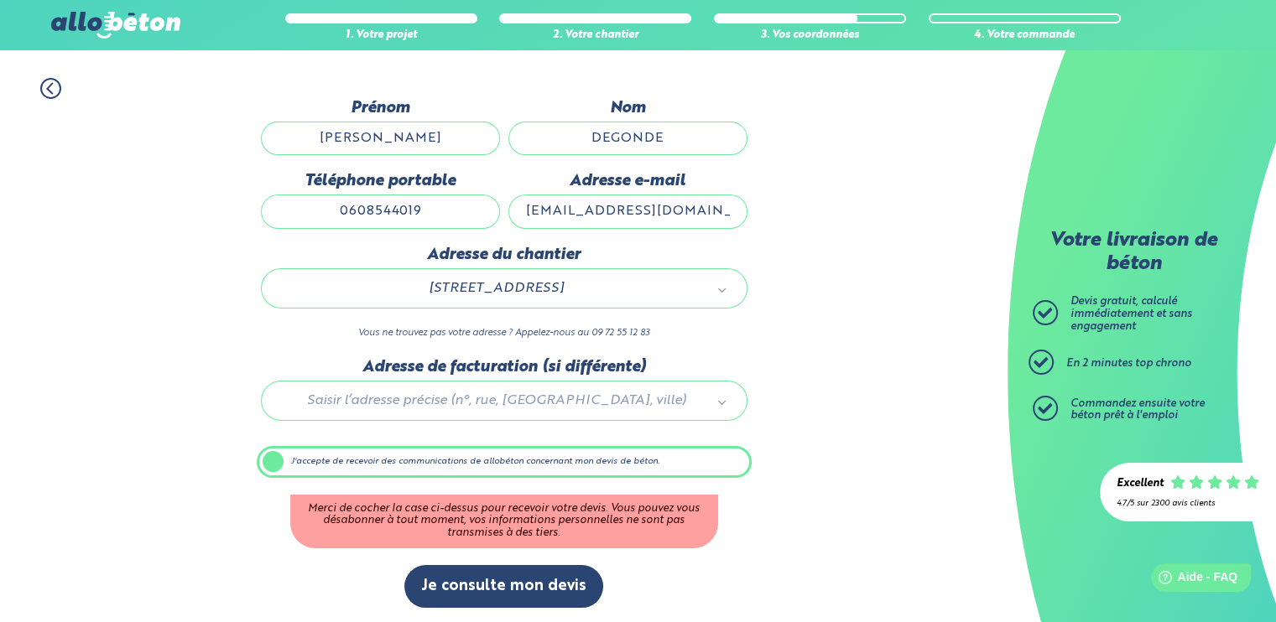
scroll to position [54, 0]
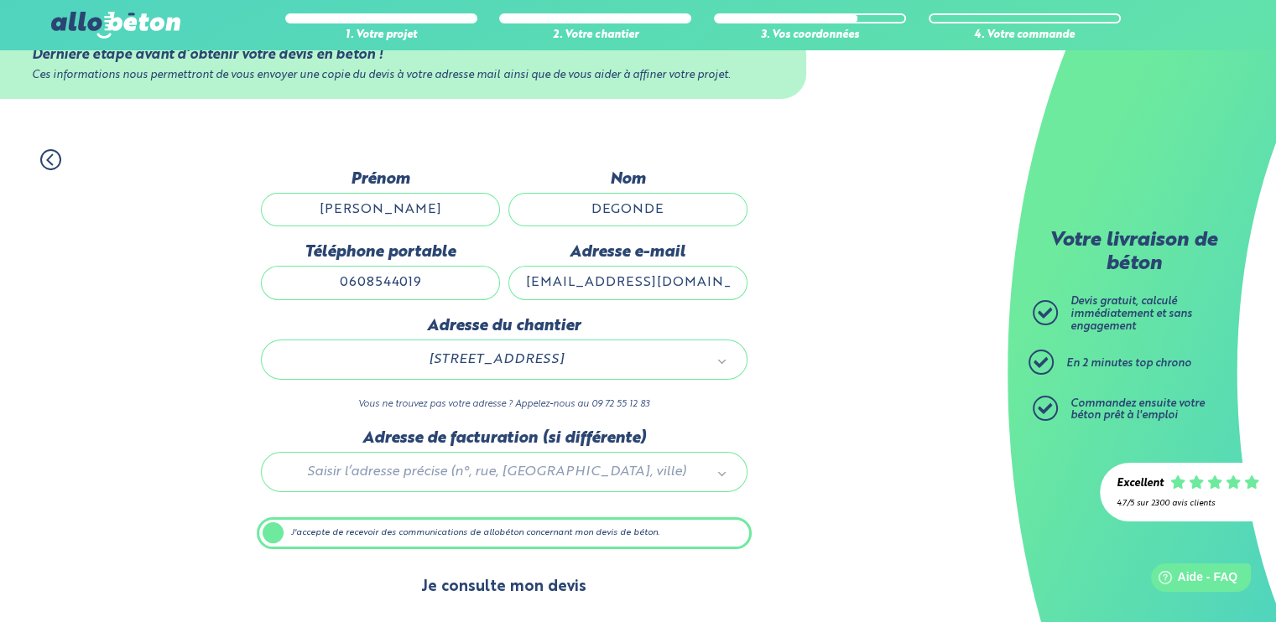
click at [575, 582] on button "Je consulte mon devis" at bounding box center [503, 587] width 199 height 43
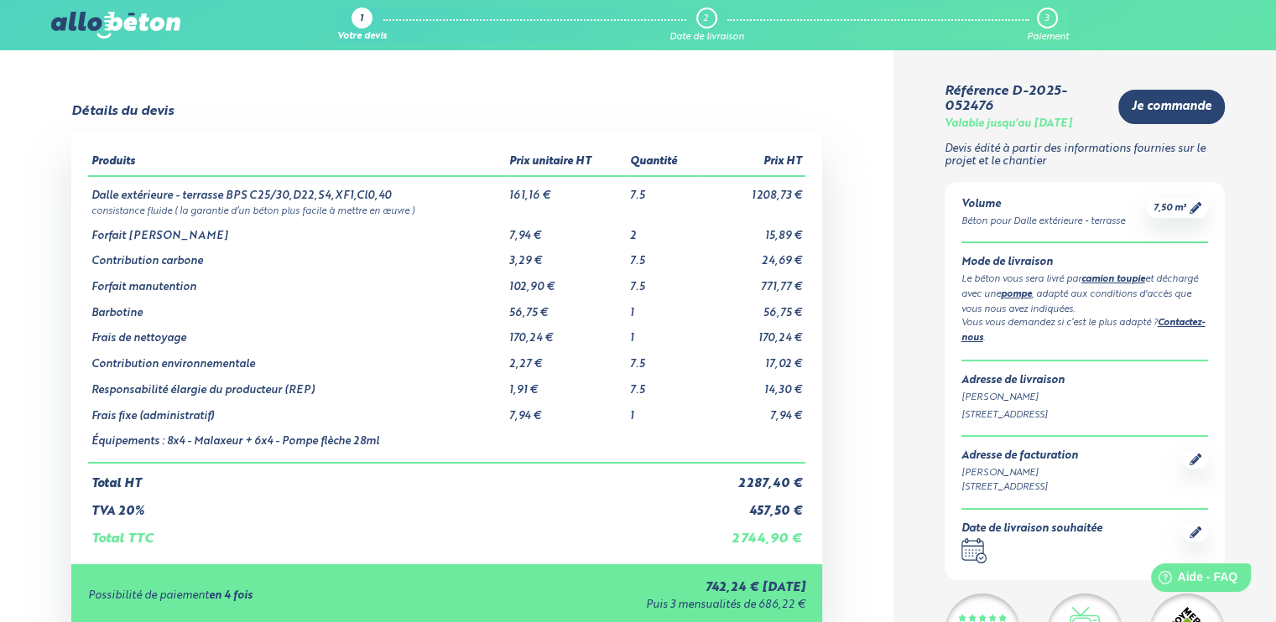
scroll to position [84, 0]
